Goal: Transaction & Acquisition: Book appointment/travel/reservation

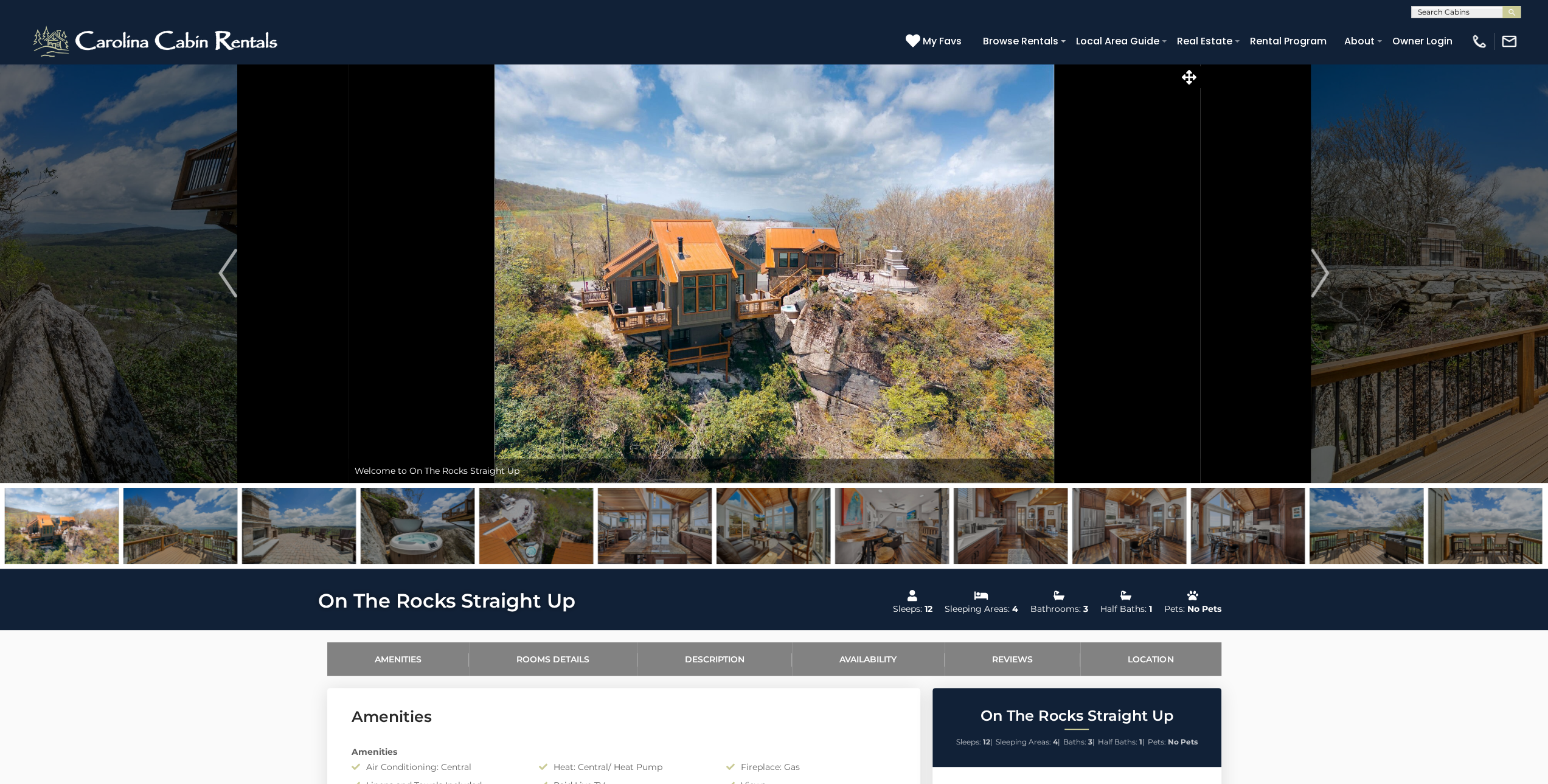
click at [1032, 272] on img at bounding box center [774, 274] width 852 height 420
click at [873, 341] on img at bounding box center [774, 274] width 852 height 420
click at [1317, 273] on img "Next" at bounding box center [1319, 274] width 18 height 49
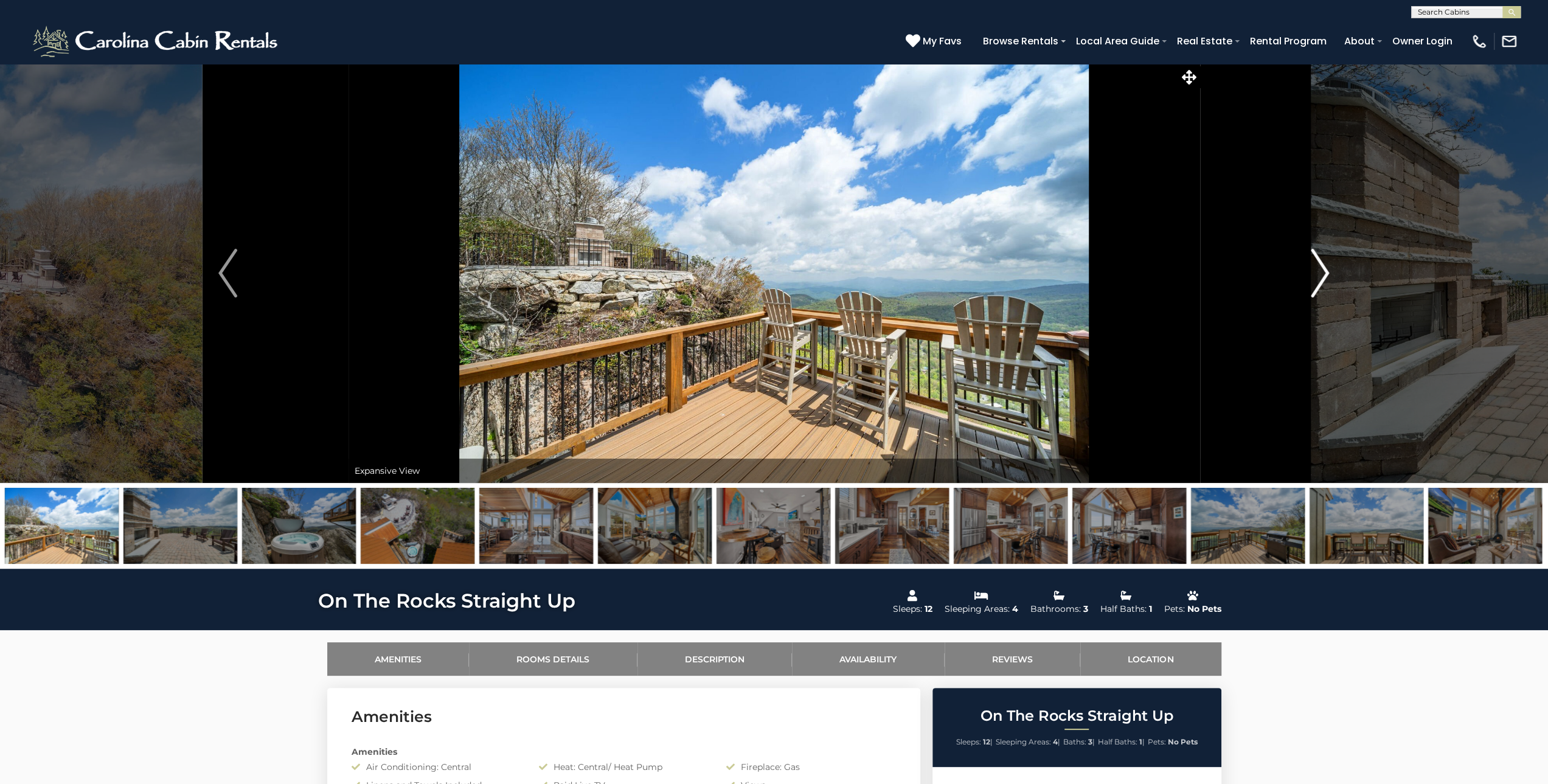
click at [1313, 274] on img "Next" at bounding box center [1319, 274] width 18 height 49
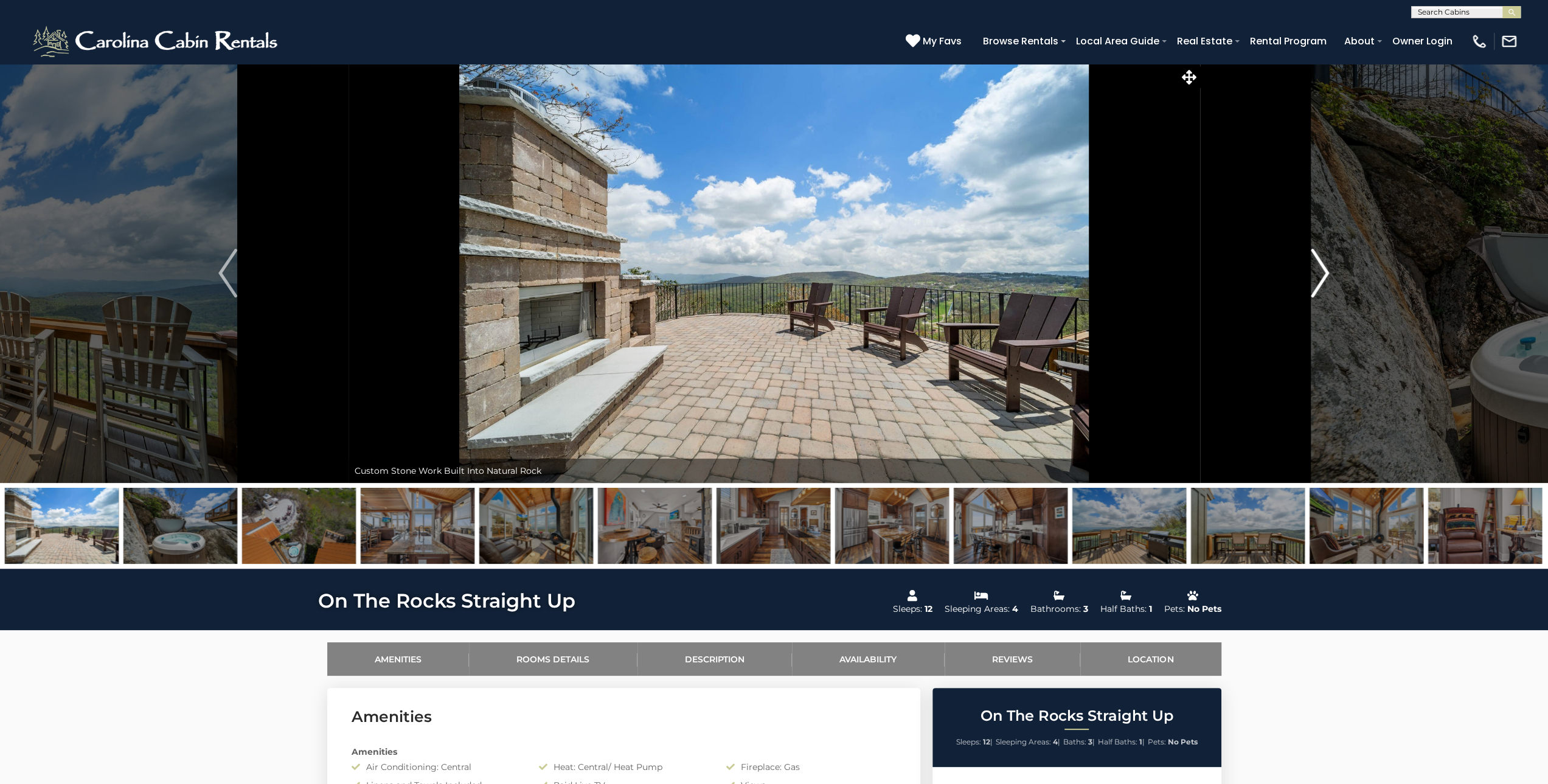
click at [1313, 274] on img "Next" at bounding box center [1319, 274] width 18 height 49
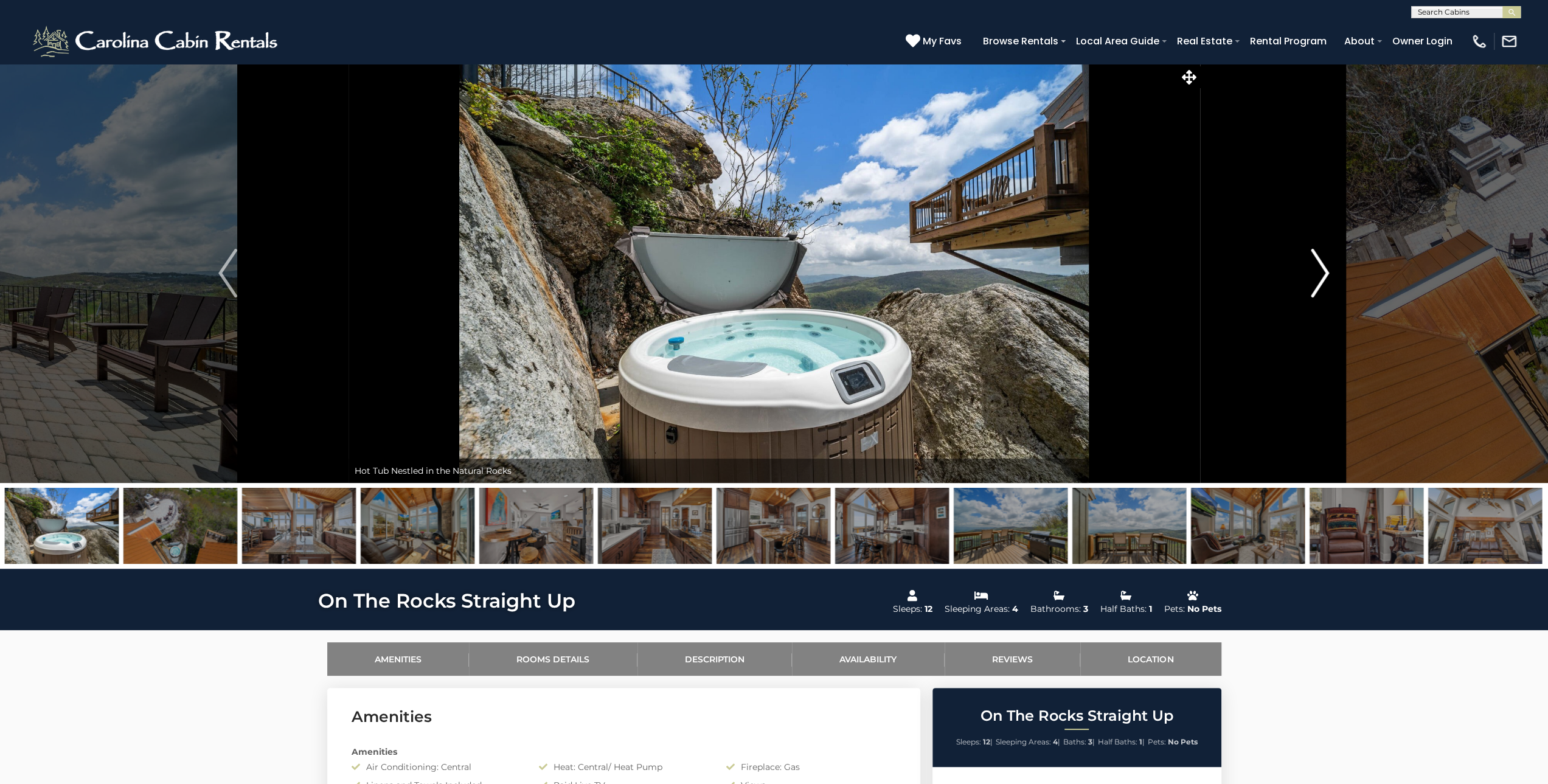
click at [1317, 274] on img "Next" at bounding box center [1319, 274] width 18 height 49
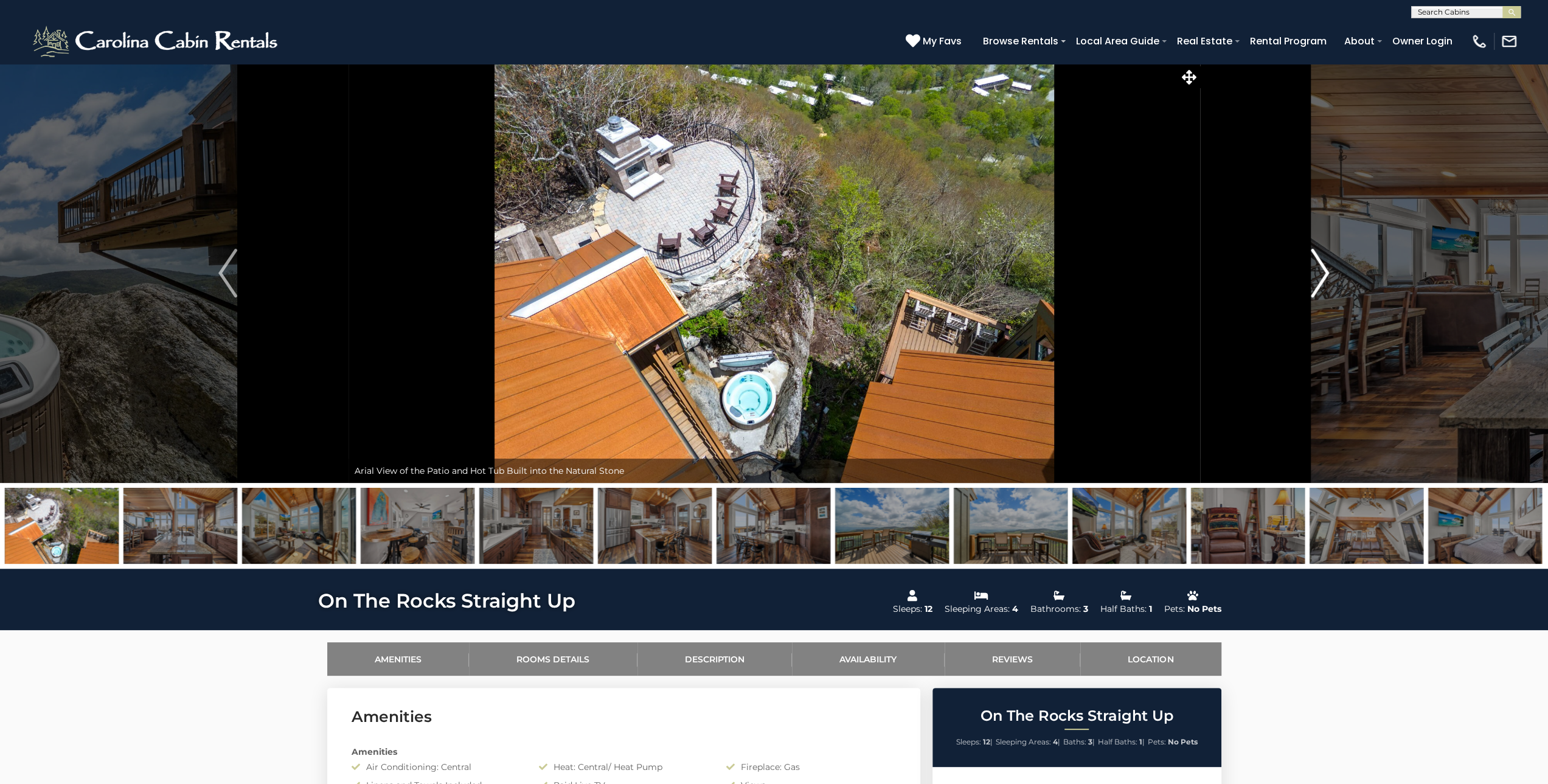
click at [1318, 274] on img "Next" at bounding box center [1319, 274] width 18 height 49
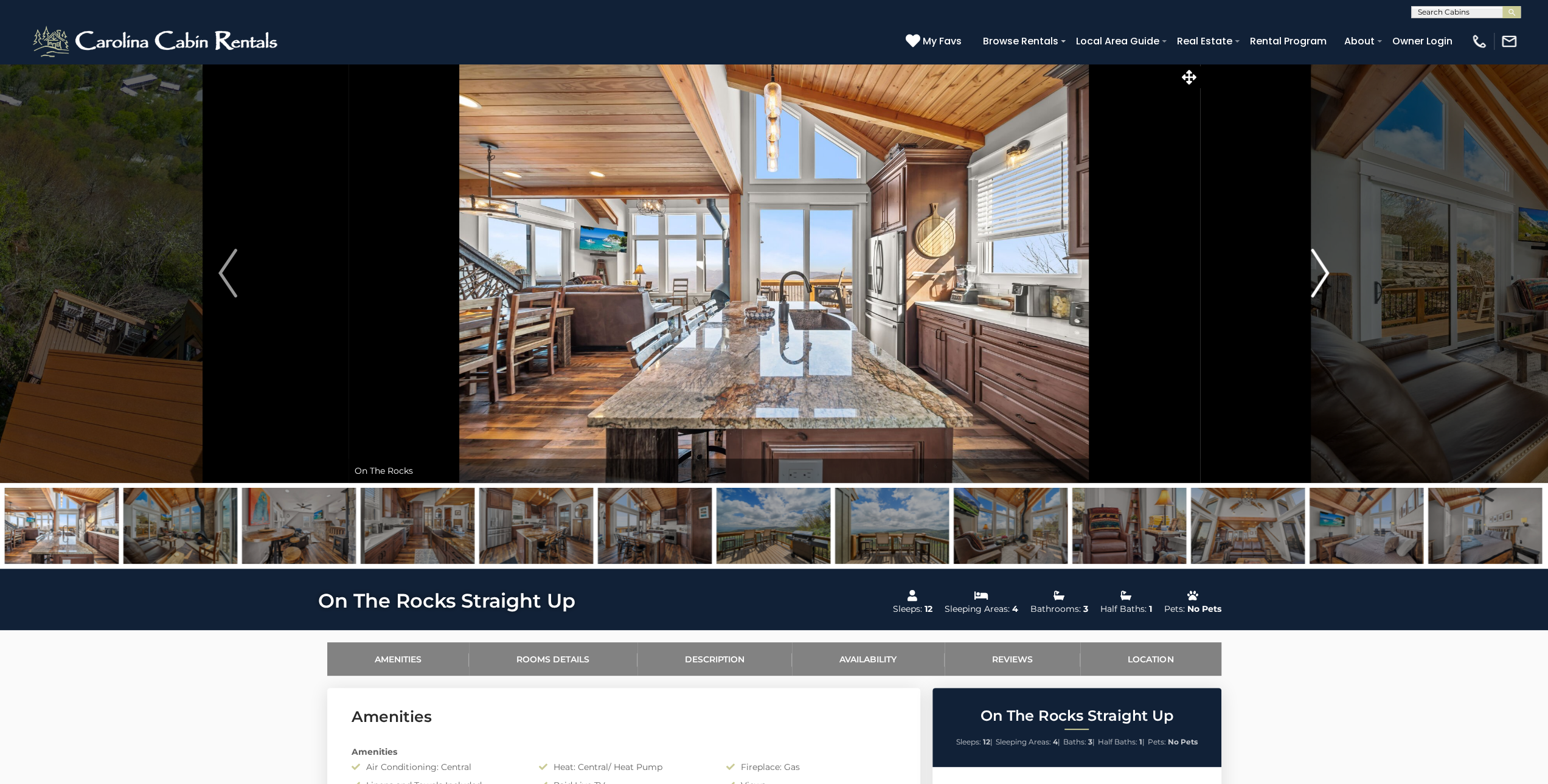
click at [1318, 274] on img "Next" at bounding box center [1319, 274] width 18 height 49
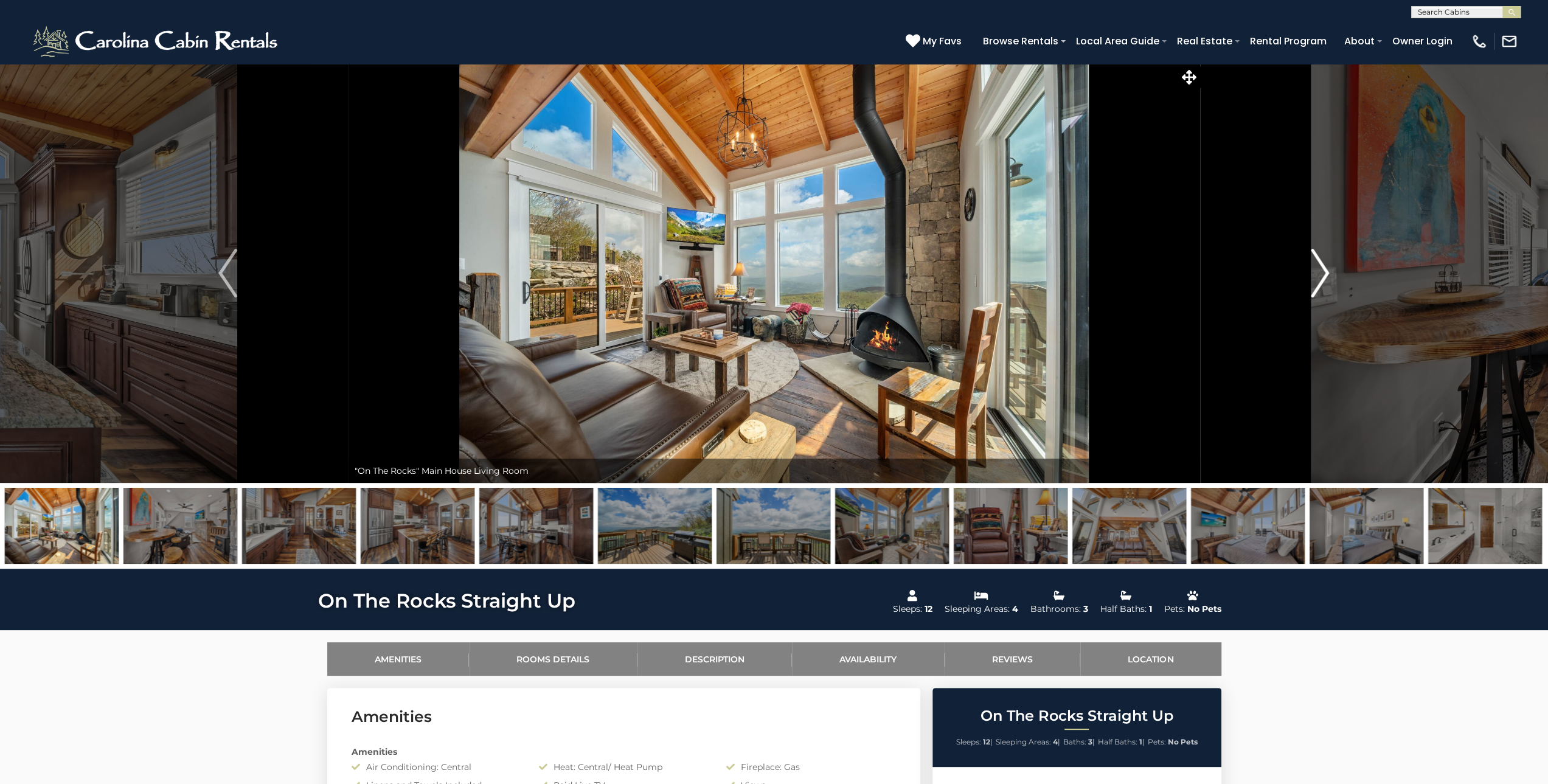
click at [1313, 272] on img "Next" at bounding box center [1319, 274] width 18 height 49
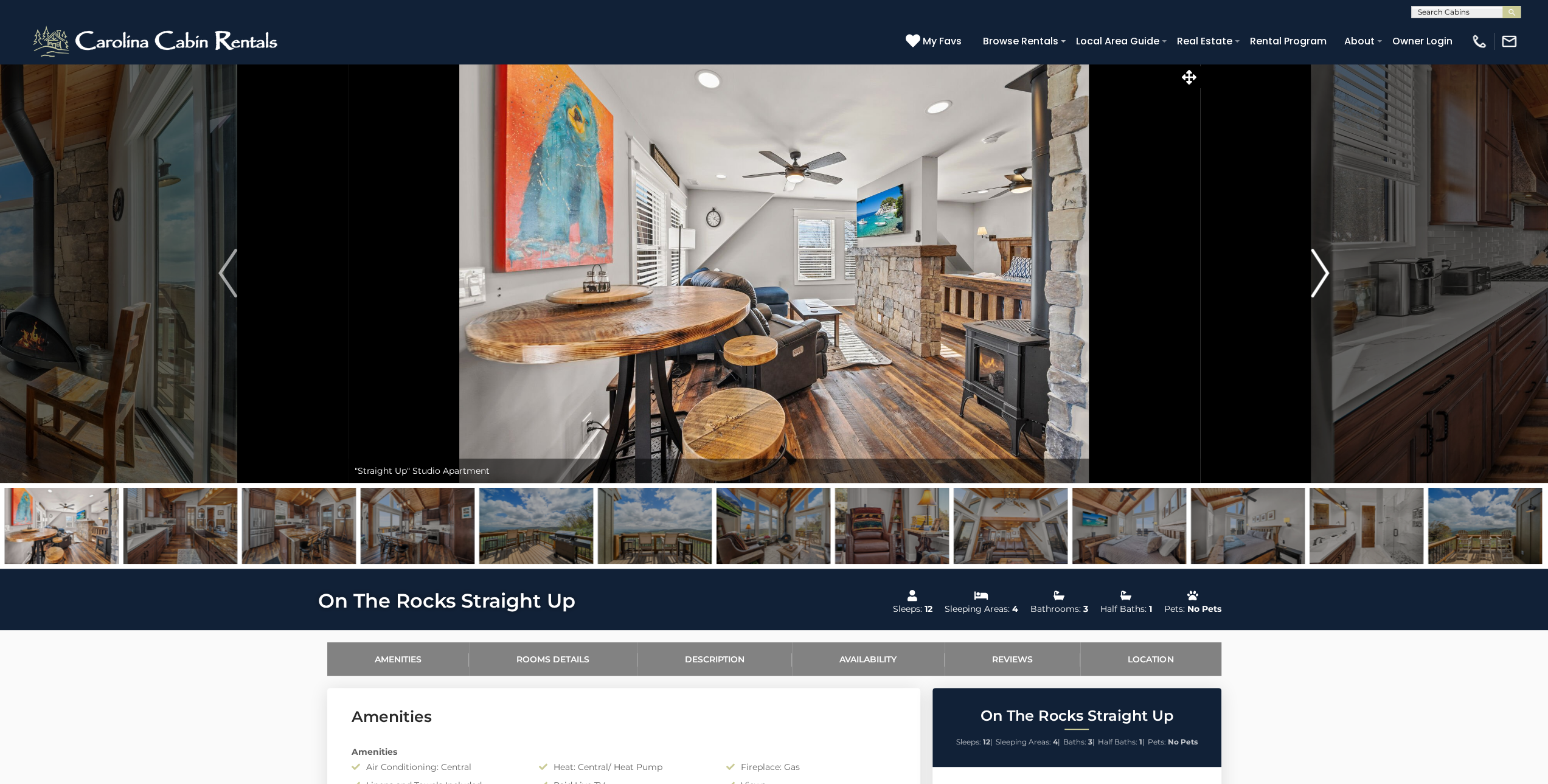
click at [1307, 270] on button "Next" at bounding box center [1319, 274] width 241 height 420
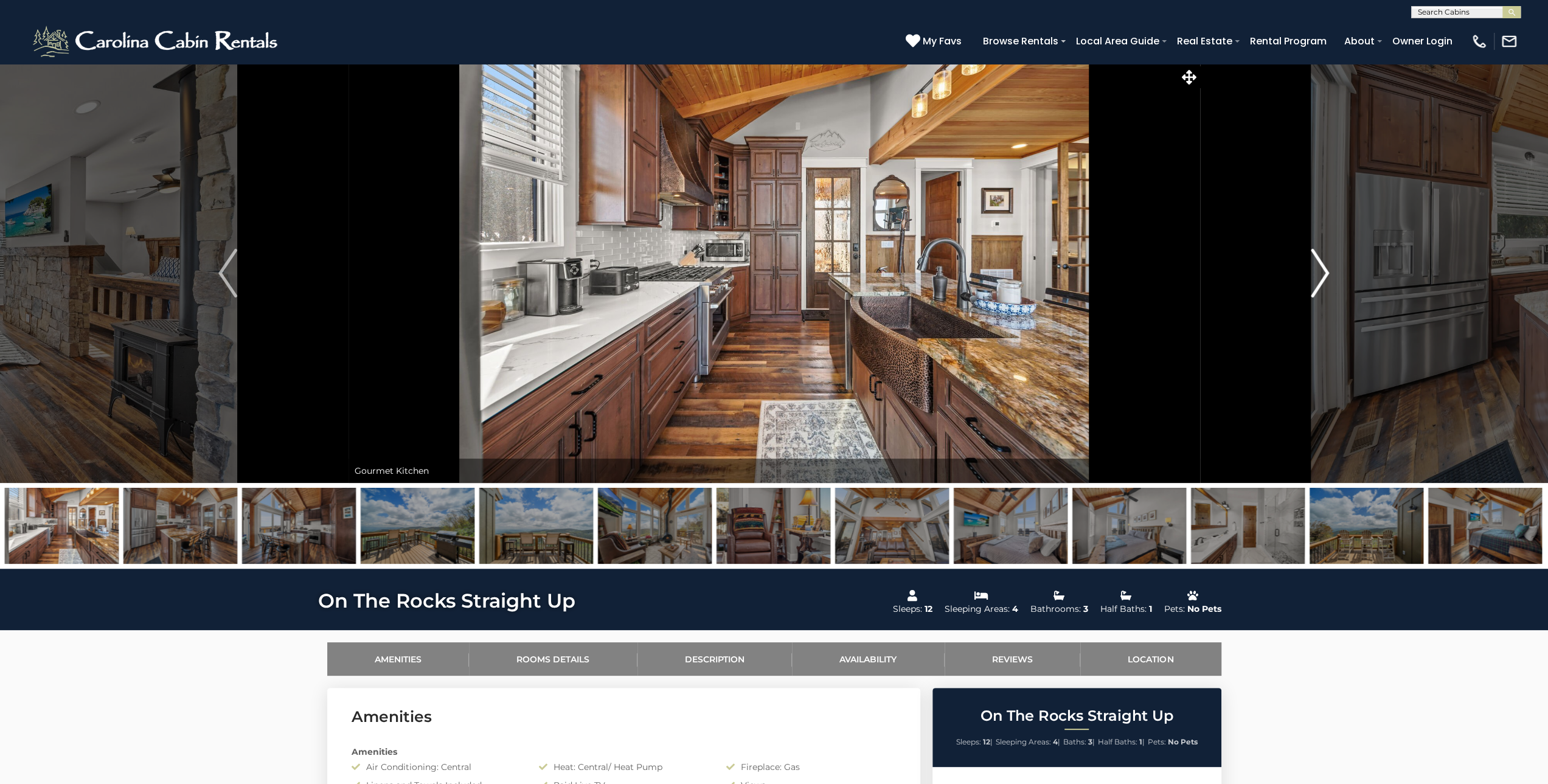
click at [1304, 270] on button "Next" at bounding box center [1319, 274] width 241 height 420
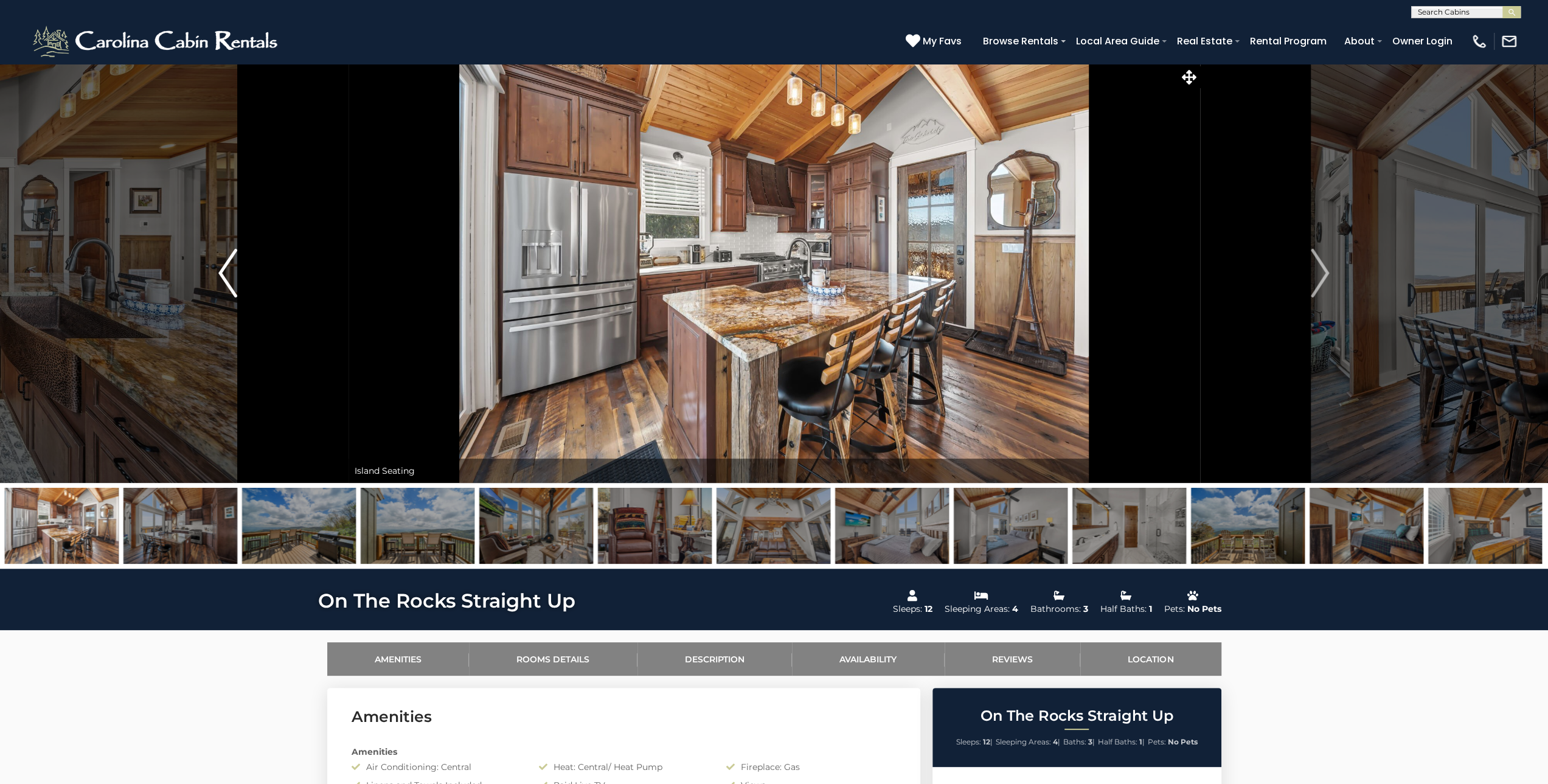
click at [225, 270] on img "Previous" at bounding box center [227, 274] width 18 height 49
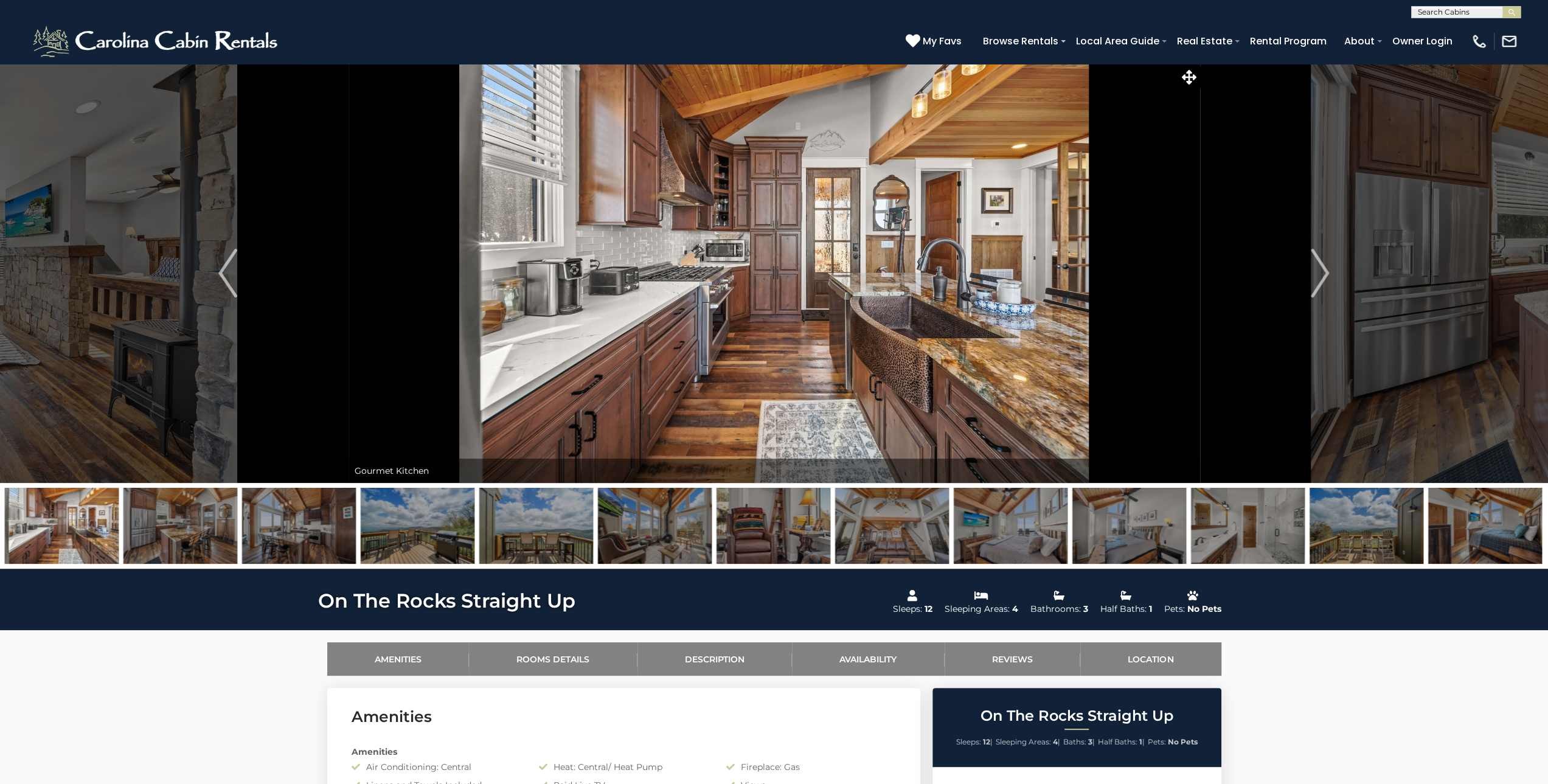
scroll to position [425, 0]
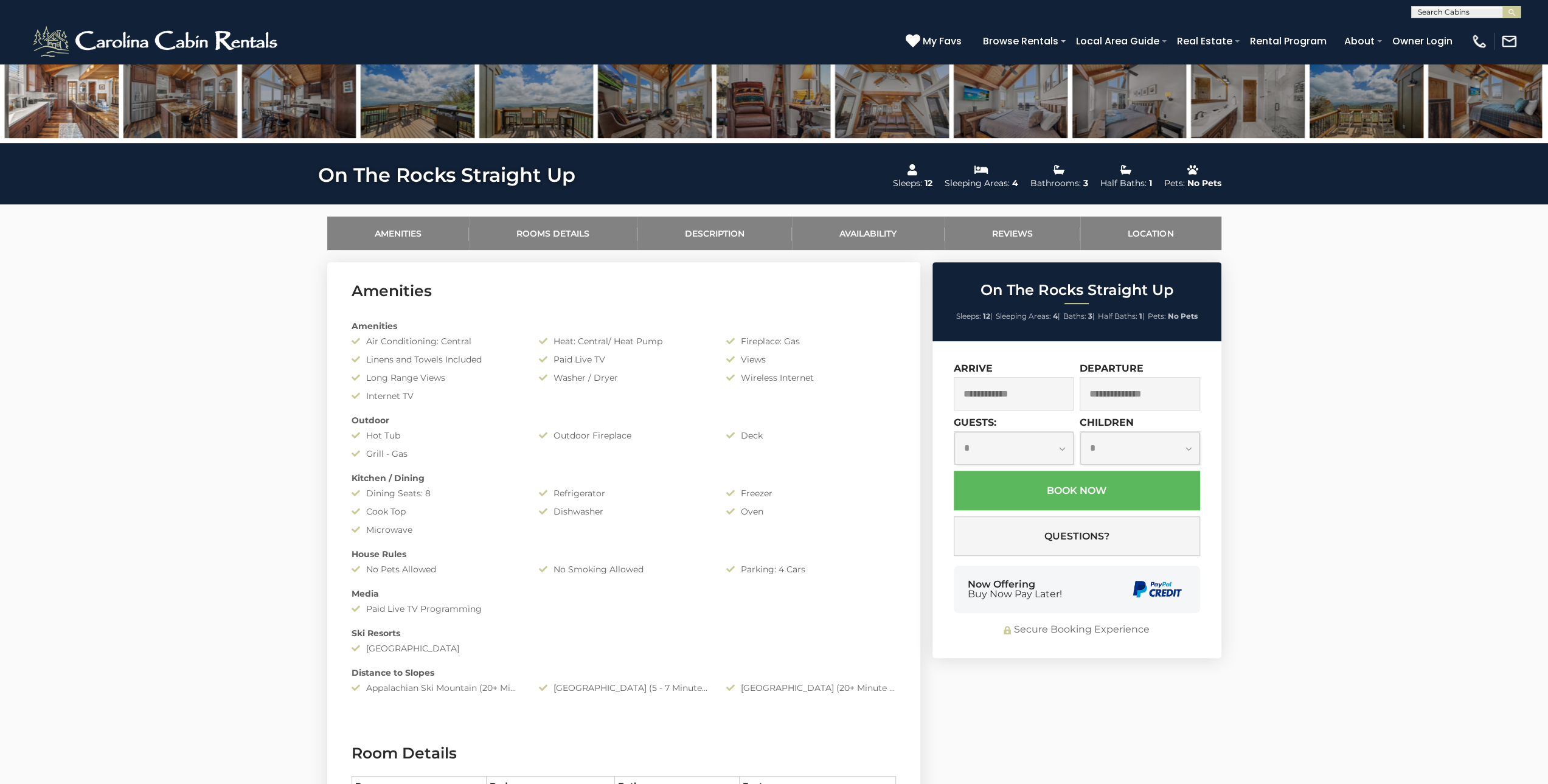
click at [1005, 392] on input "text" at bounding box center [1014, 394] width 121 height 34
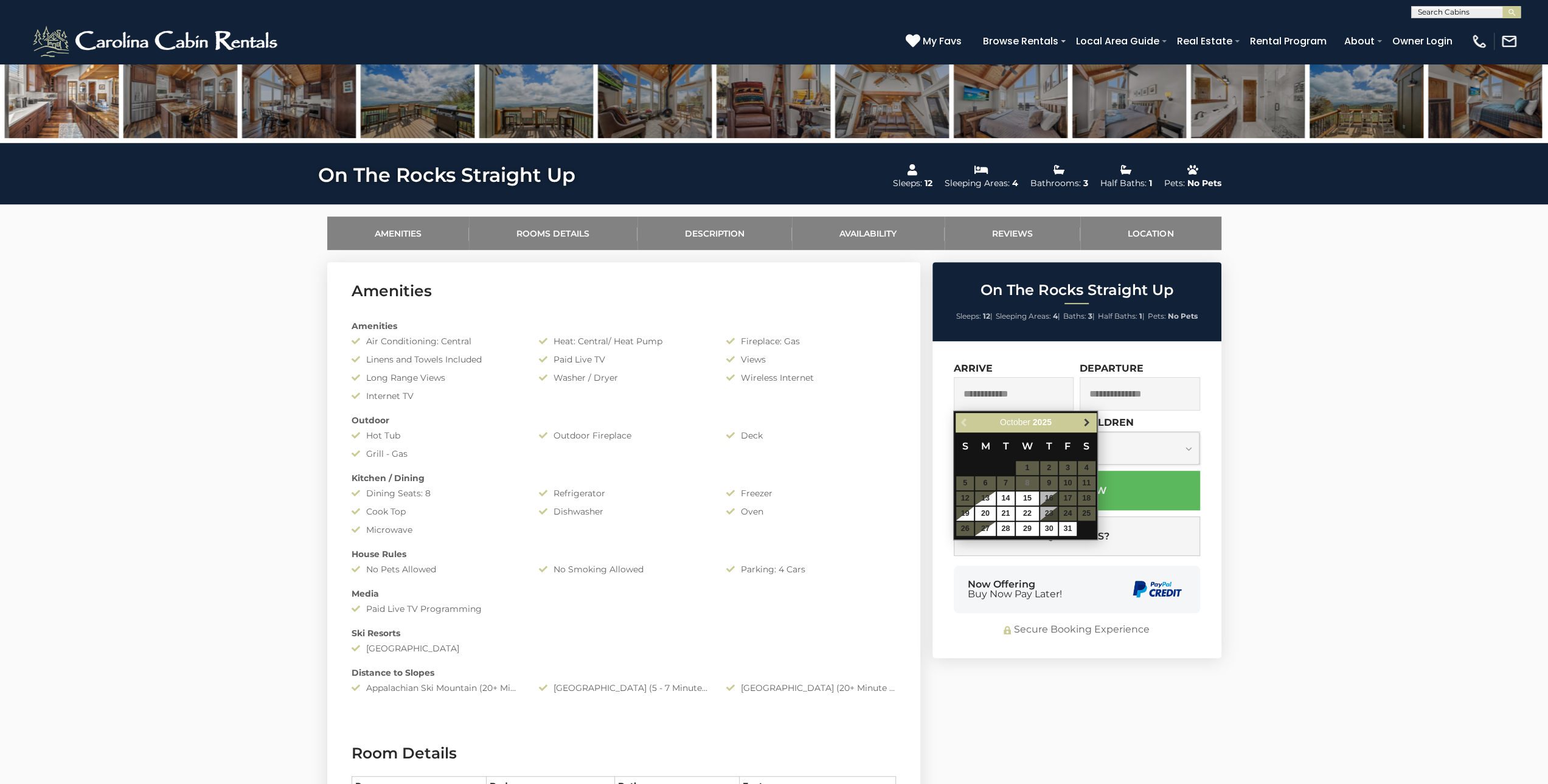
click at [1086, 422] on span "Next" at bounding box center [1087, 422] width 9 height 9
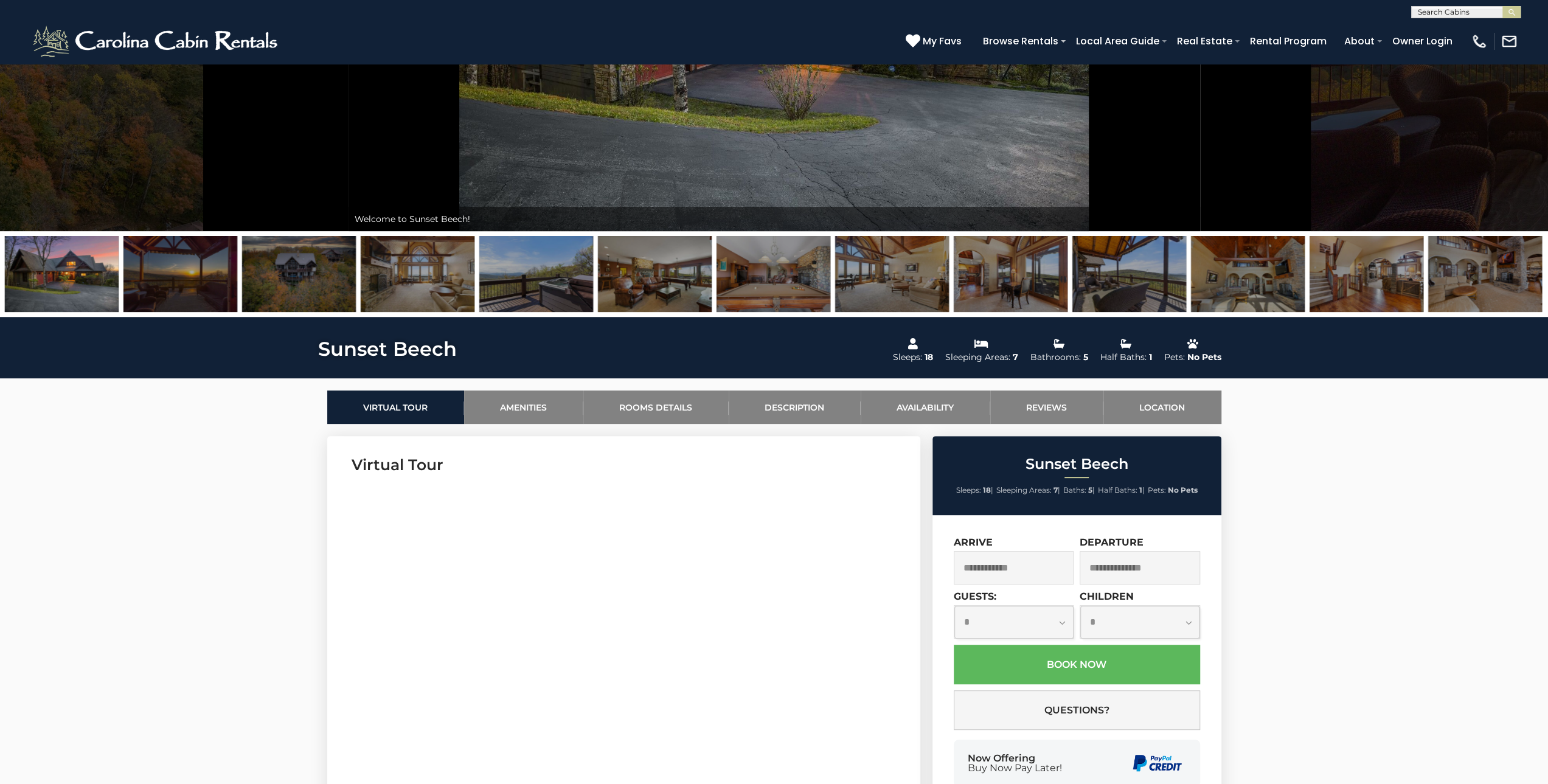
scroll to position [304, 0]
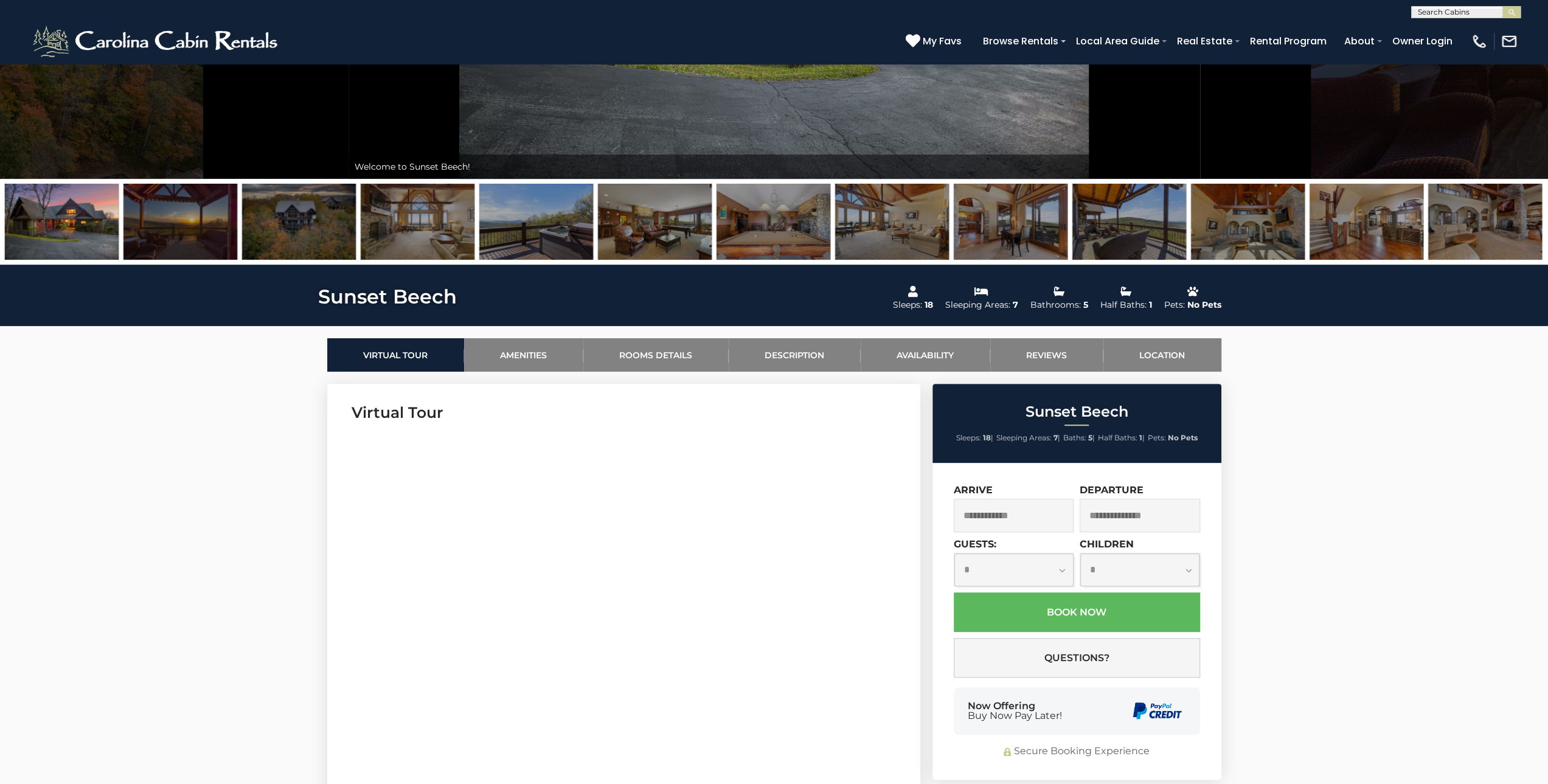
click at [1027, 523] on input "text" at bounding box center [1014, 515] width 121 height 34
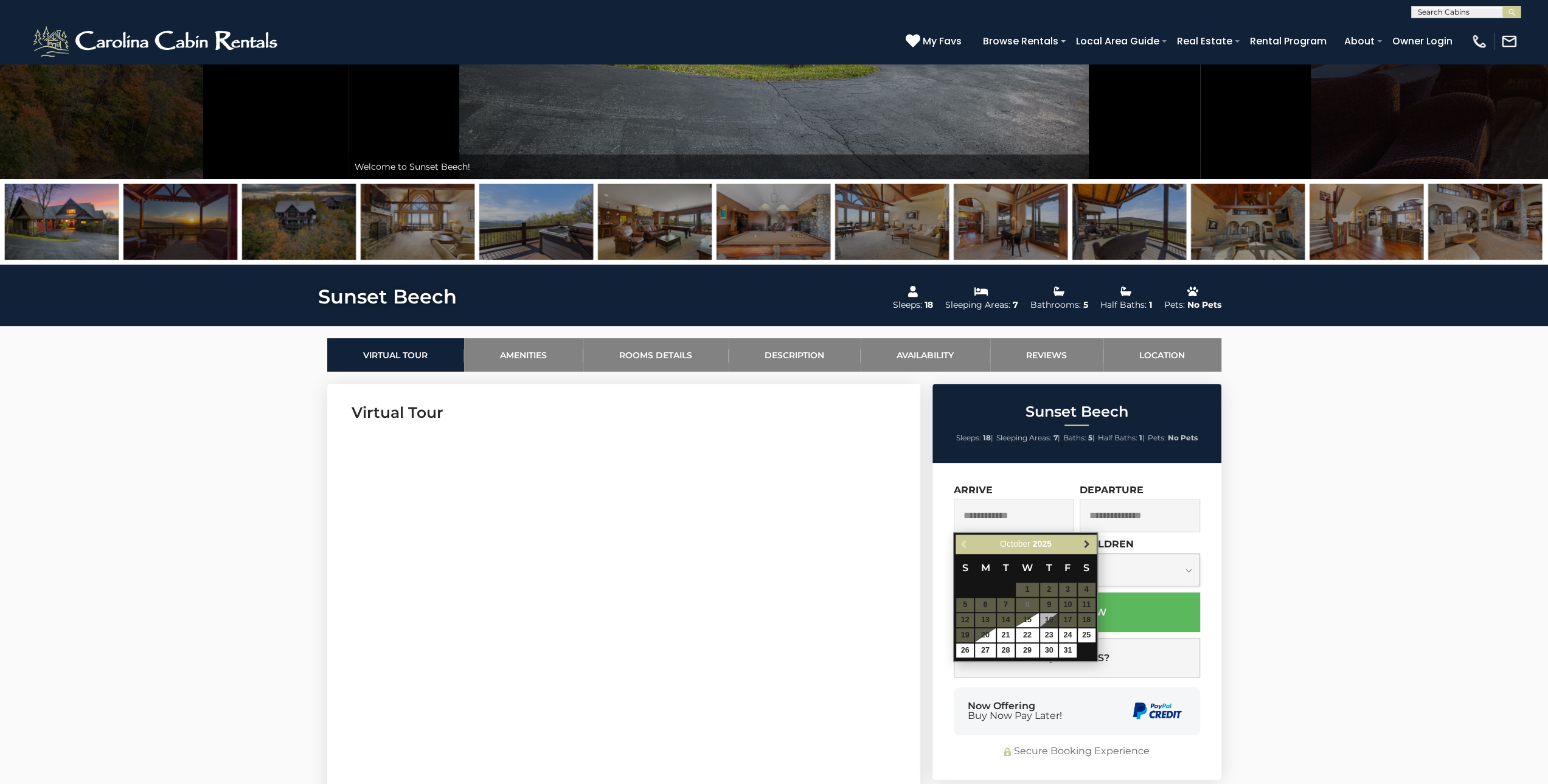
click at [1090, 543] on span "Next" at bounding box center [1087, 543] width 9 height 9
